Goal: Information Seeking & Learning: Check status

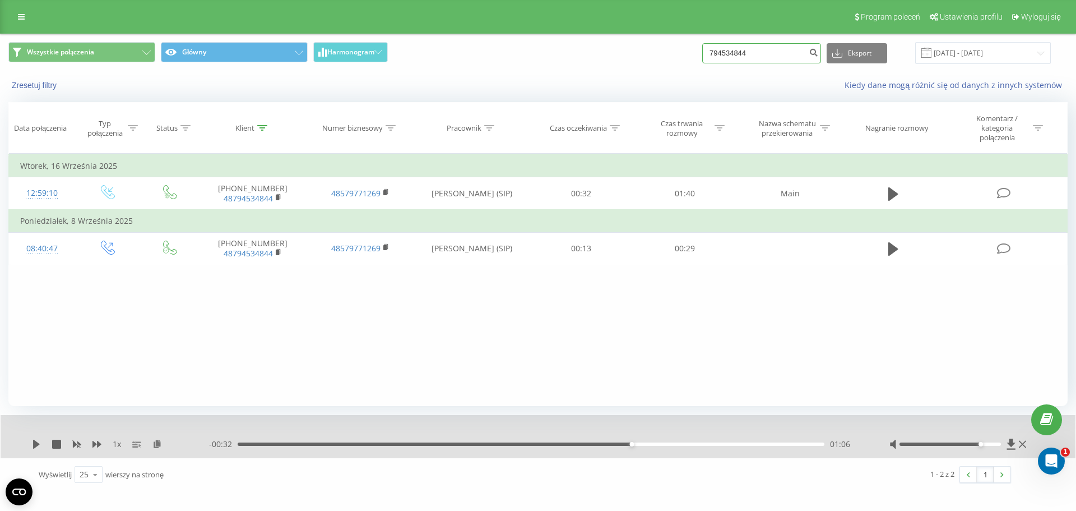
click at [756, 43] on input "794534844" at bounding box center [761, 53] width 119 height 20
paste input "48692576739"
type input "48692576739"
click at [819, 52] on icon "submit" at bounding box center [814, 51] width 10 height 7
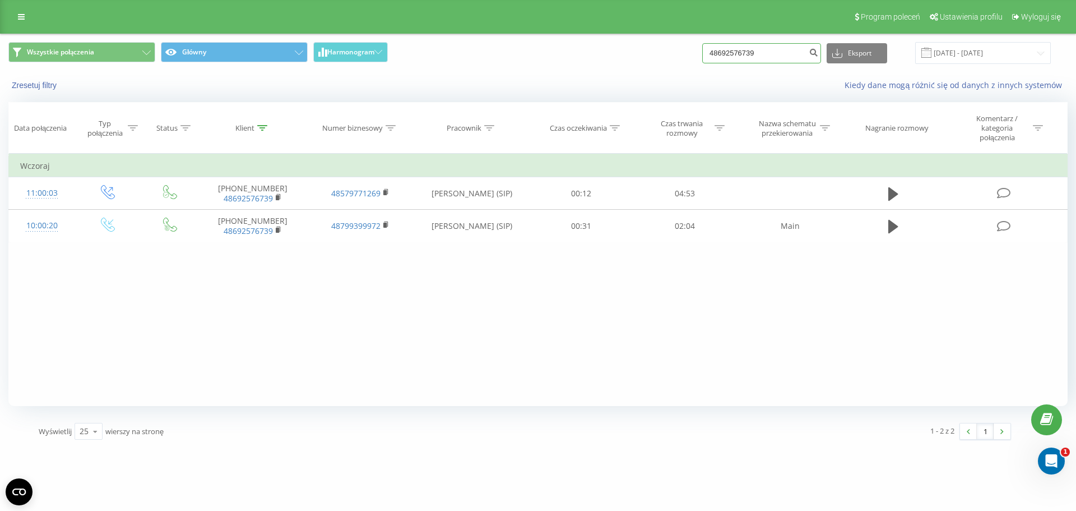
click at [725, 55] on input "48692576739" at bounding box center [761, 53] width 119 height 20
paste input
type input "692576739"
click at [821, 60] on button "submit" at bounding box center [813, 53] width 15 height 20
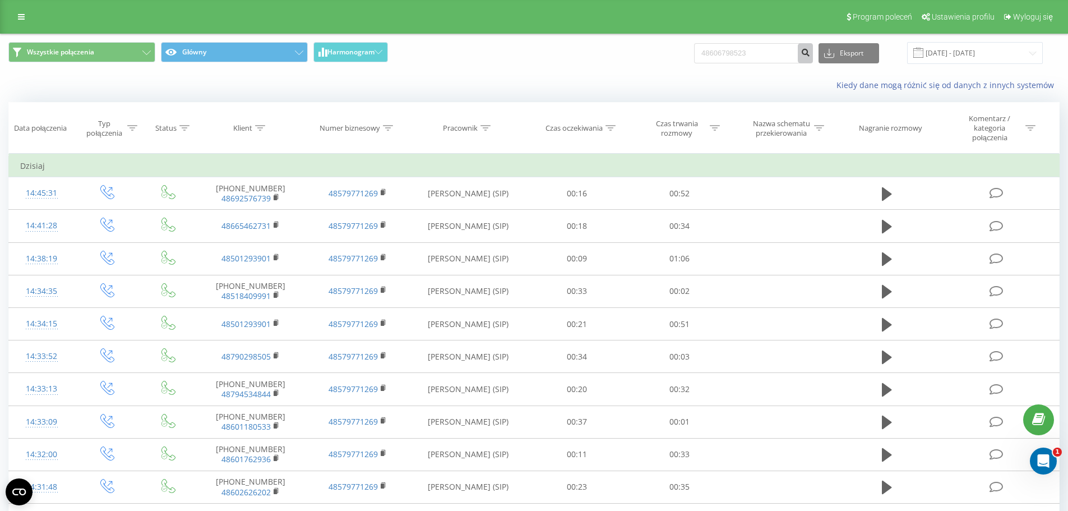
type input "48606798523"
click at [813, 57] on button "submit" at bounding box center [805, 53] width 15 height 20
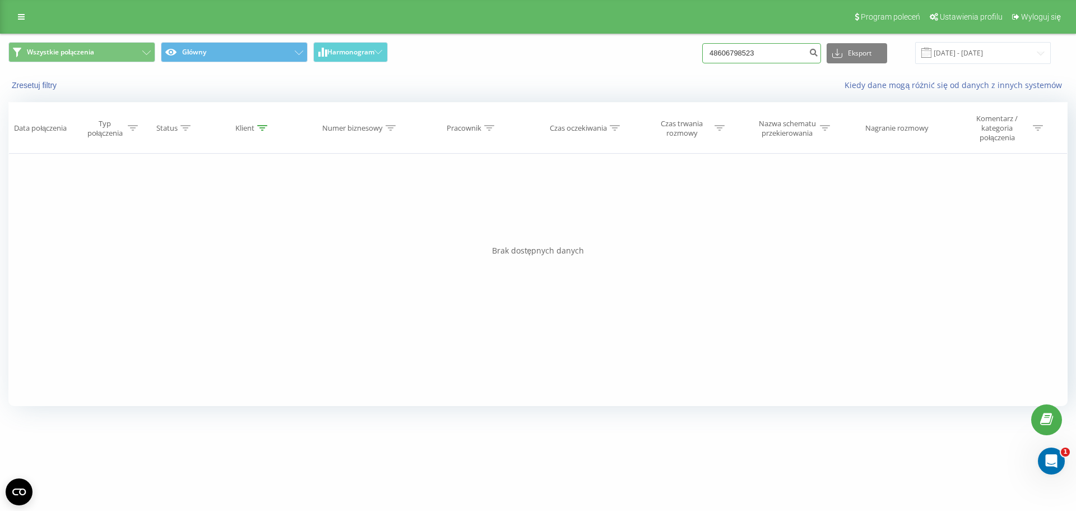
click at [770, 61] on input "48606798523" at bounding box center [761, 53] width 119 height 20
paste input "728565660"
type input "48728565660"
click at [821, 53] on button "submit" at bounding box center [813, 53] width 15 height 20
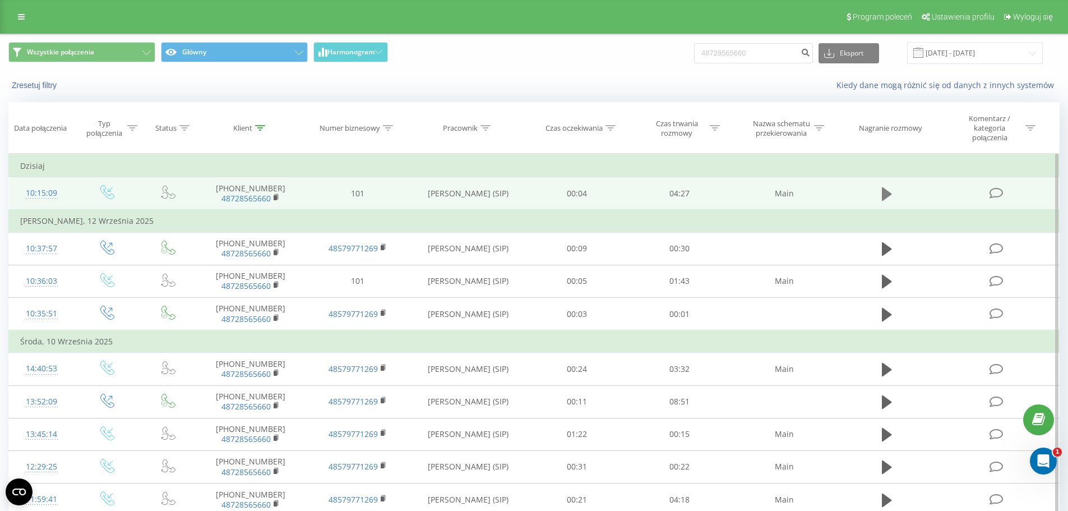
click at [882, 193] on icon at bounding box center [887, 193] width 10 height 13
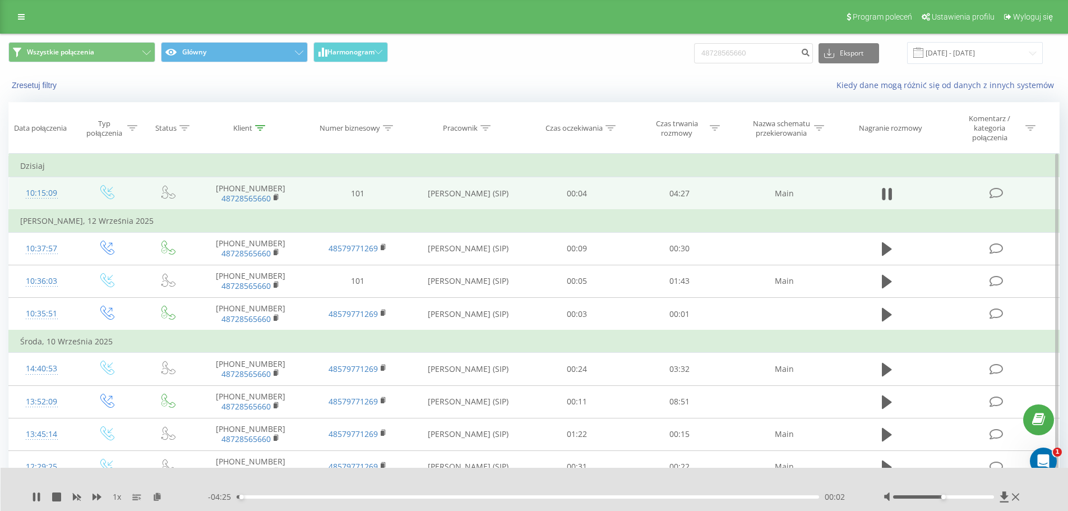
drag, startPoint x: 953, startPoint y: 498, endPoint x: 958, endPoint y: 496, distance: 5.8
click at [958, 496] on div at bounding box center [953, 496] width 139 height 11
drag, startPoint x: 958, startPoint y: 496, endPoint x: 998, endPoint y: 499, distance: 40.5
click at [998, 499] on div at bounding box center [953, 496] width 139 height 11
click at [31, 494] on div "1 x - 03:31 00:55 00:55" at bounding box center [535, 489] width 1068 height 43
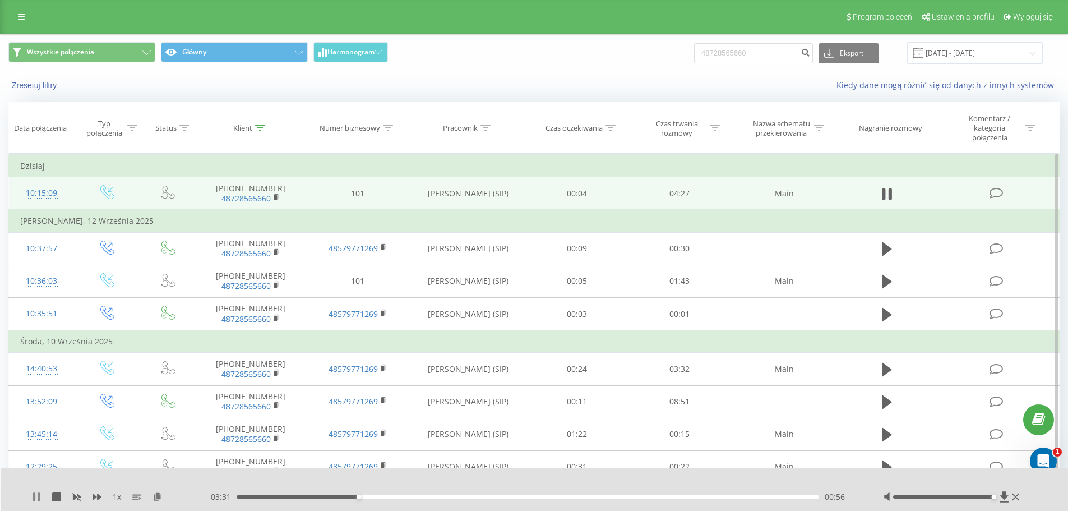
click at [36, 494] on icon at bounding box center [36, 496] width 9 height 9
